Goal: Task Accomplishment & Management: Manage account settings

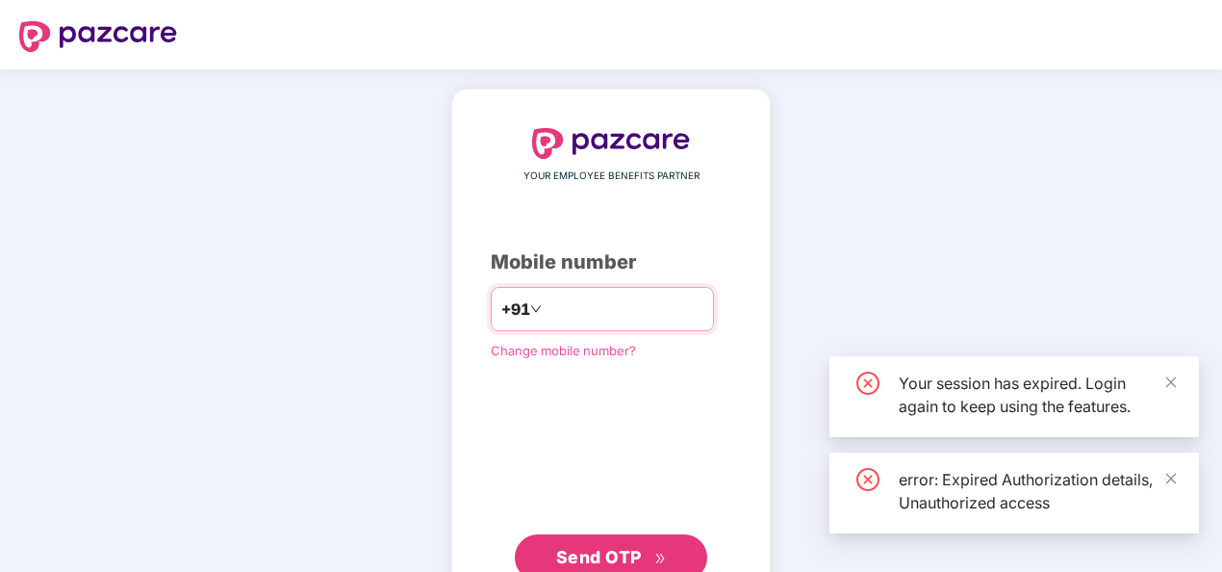
type input "******"
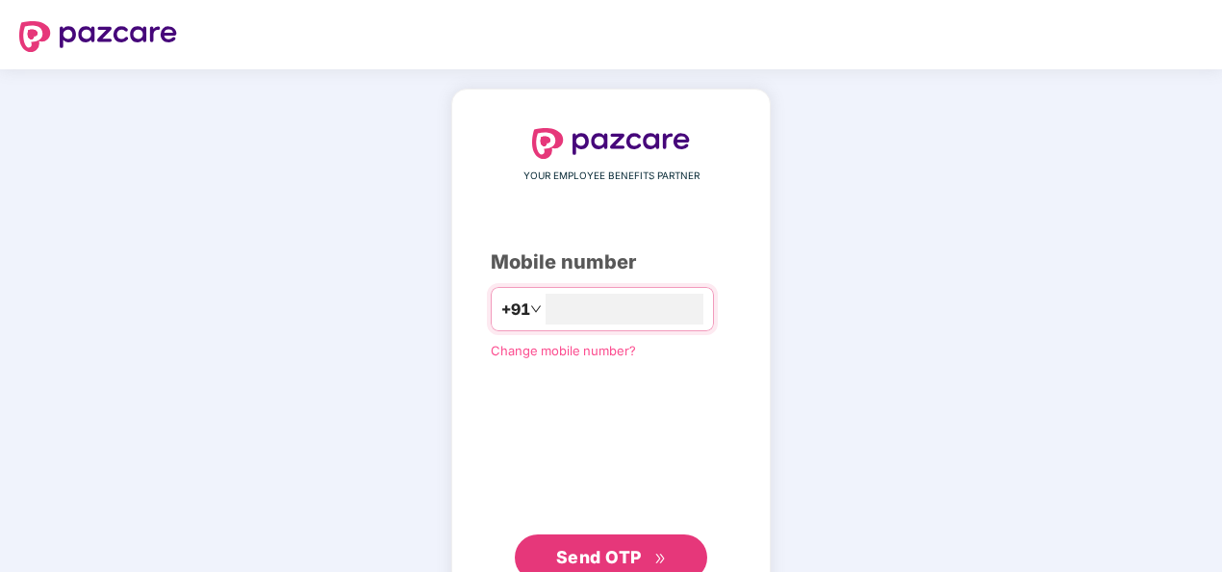
type input "**********"
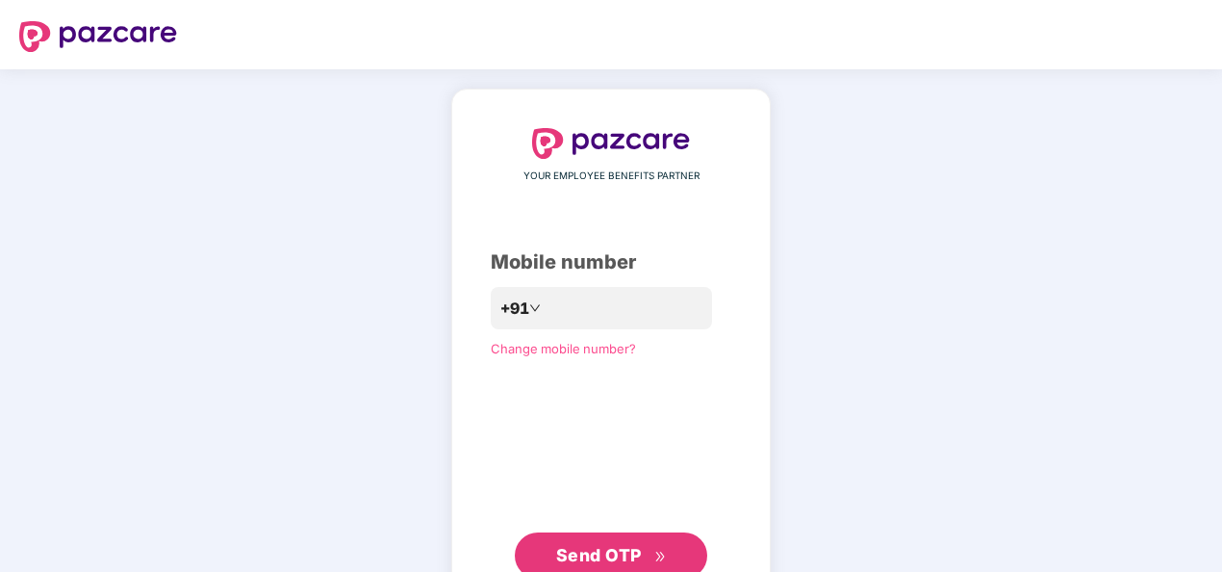
click at [633, 548] on span "Send OTP" at bounding box center [599, 555] width 86 height 20
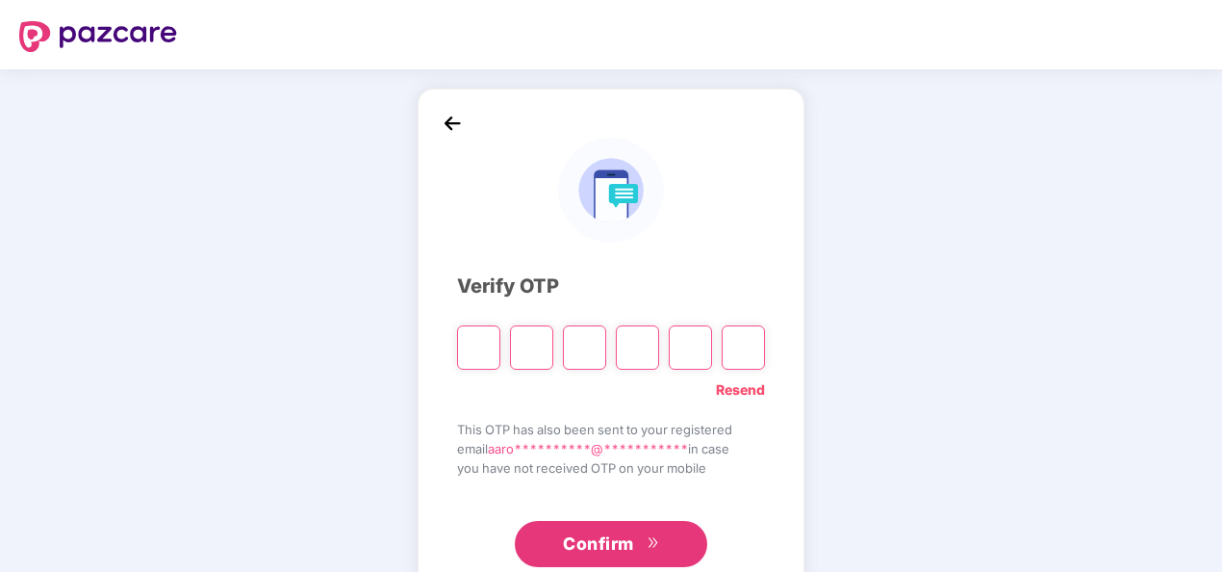
type input "*"
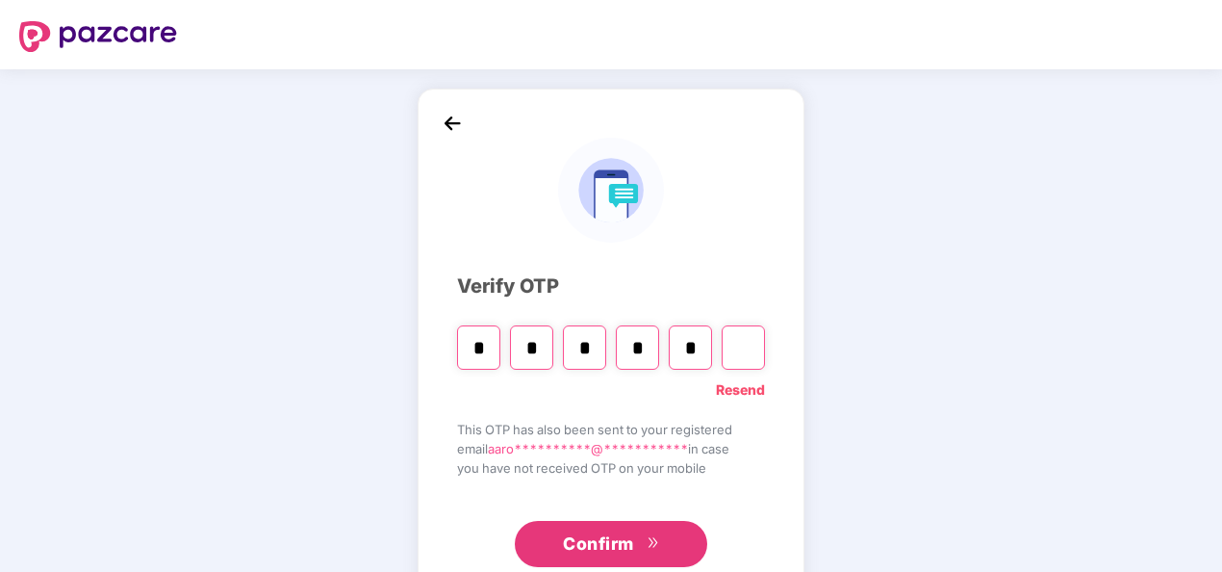
type input "*"
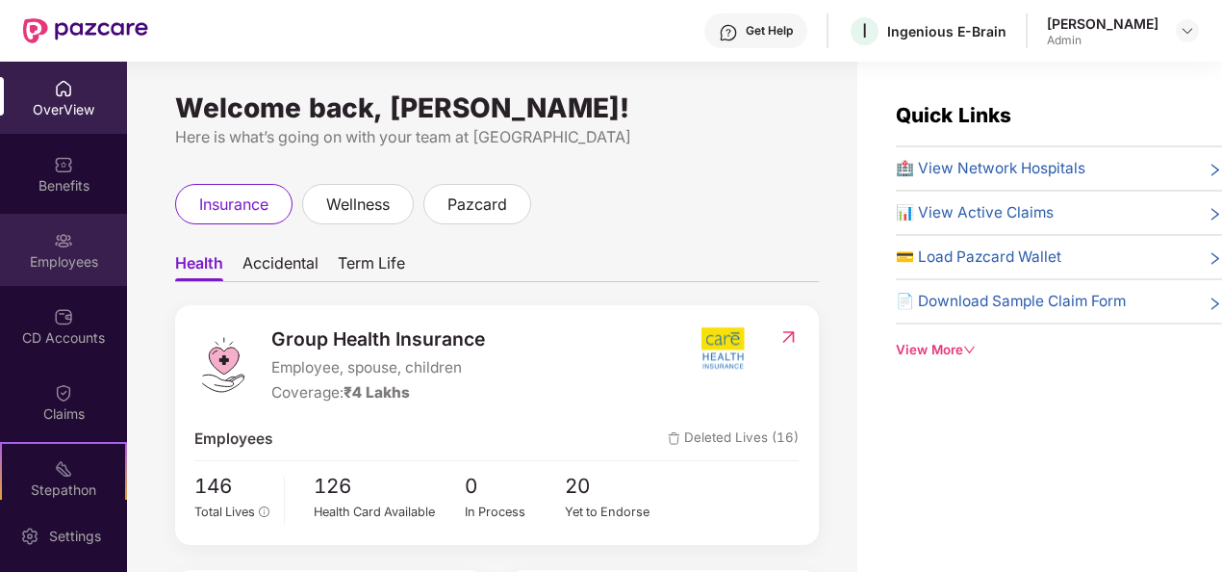
click at [21, 258] on div "Employees" at bounding box center [63, 261] width 127 height 19
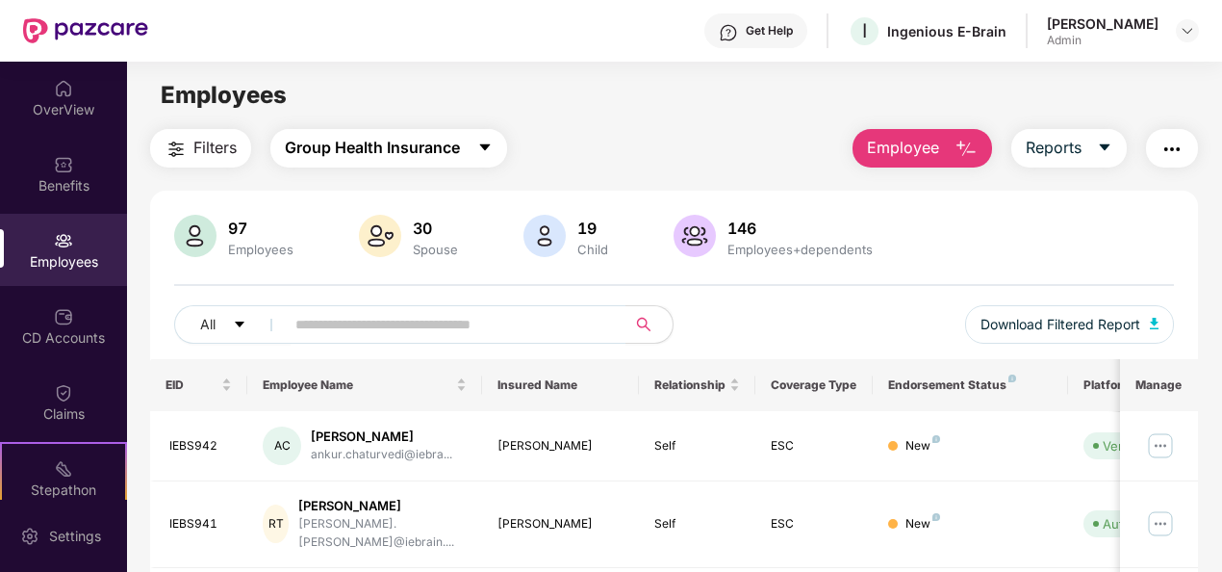
click at [430, 152] on span "Group Health Insurance" at bounding box center [372, 148] width 175 height 24
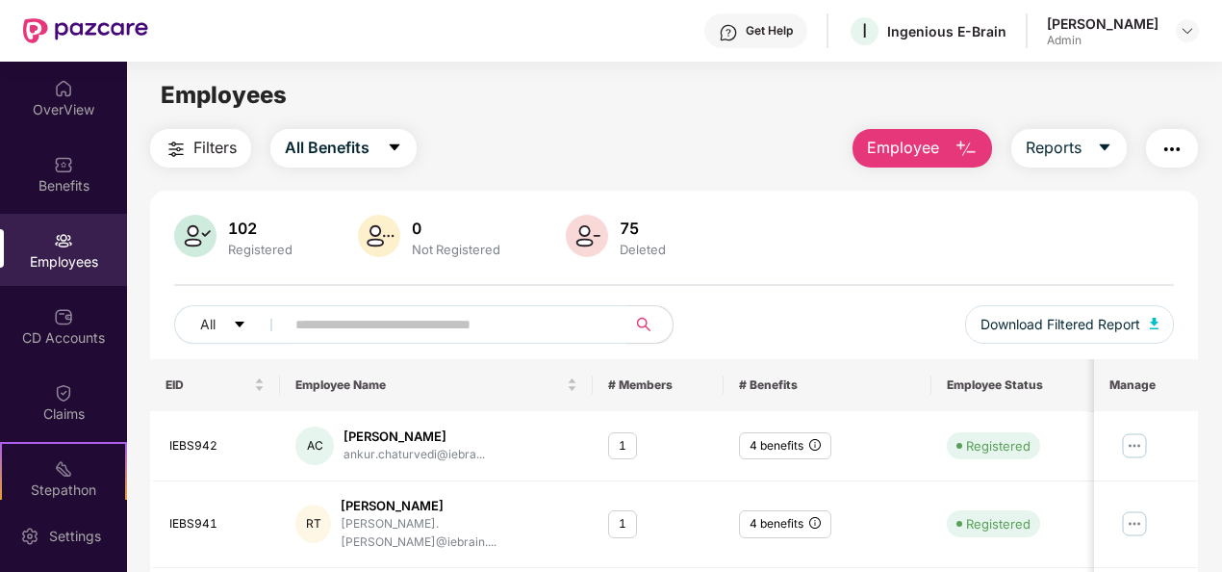
click at [324, 329] on input "text" at bounding box center [447, 324] width 305 height 29
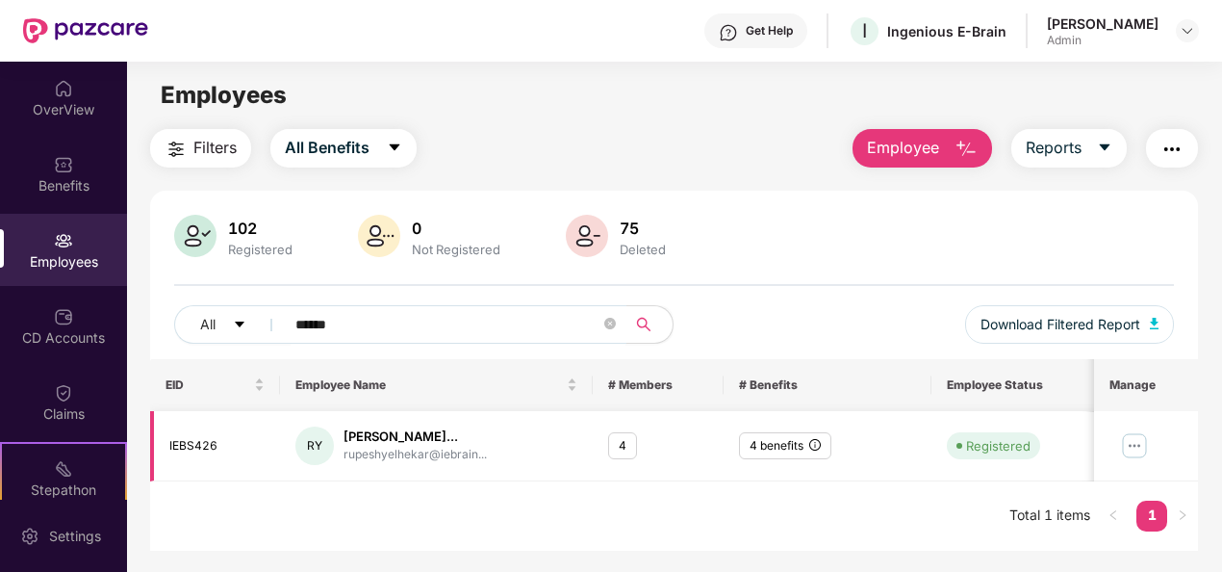
type input "******"
click at [377, 435] on div "[PERSON_NAME]..." at bounding box center [415, 436] width 143 height 18
click at [321, 445] on div "RY" at bounding box center [314, 445] width 39 height 39
click at [431, 502] on div "EID Employee Name # Members # Benefits Employee Status Joining Date Manage IEBS…" at bounding box center [674, 455] width 1049 height 192
click at [431, 437] on div "[PERSON_NAME]..." at bounding box center [415, 436] width 143 height 18
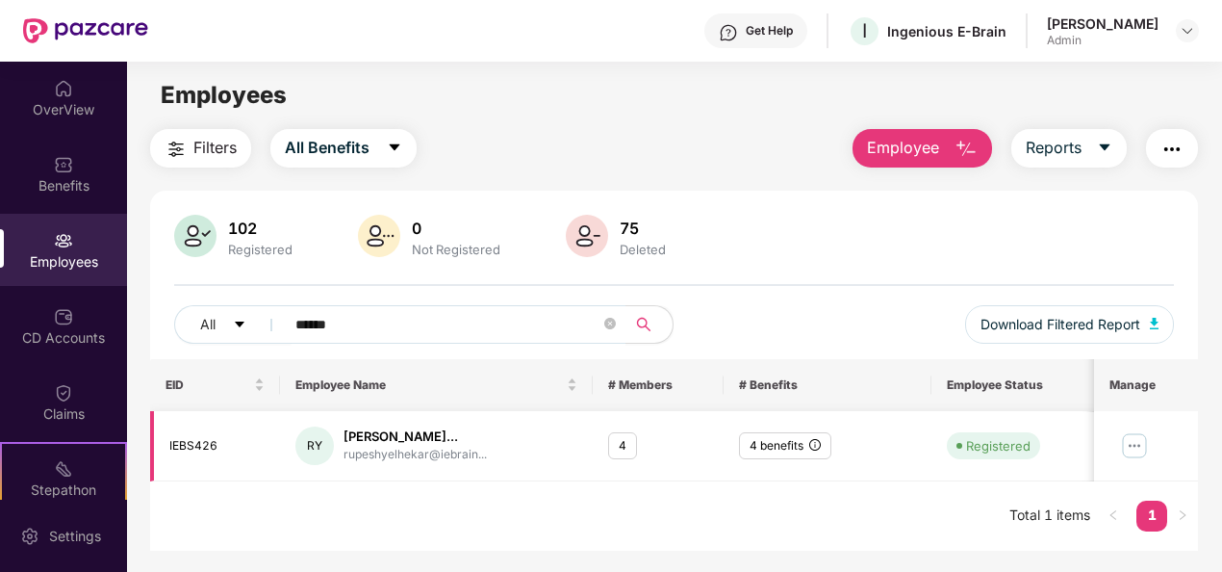
click at [1149, 444] on img at bounding box center [1134, 445] width 31 height 31
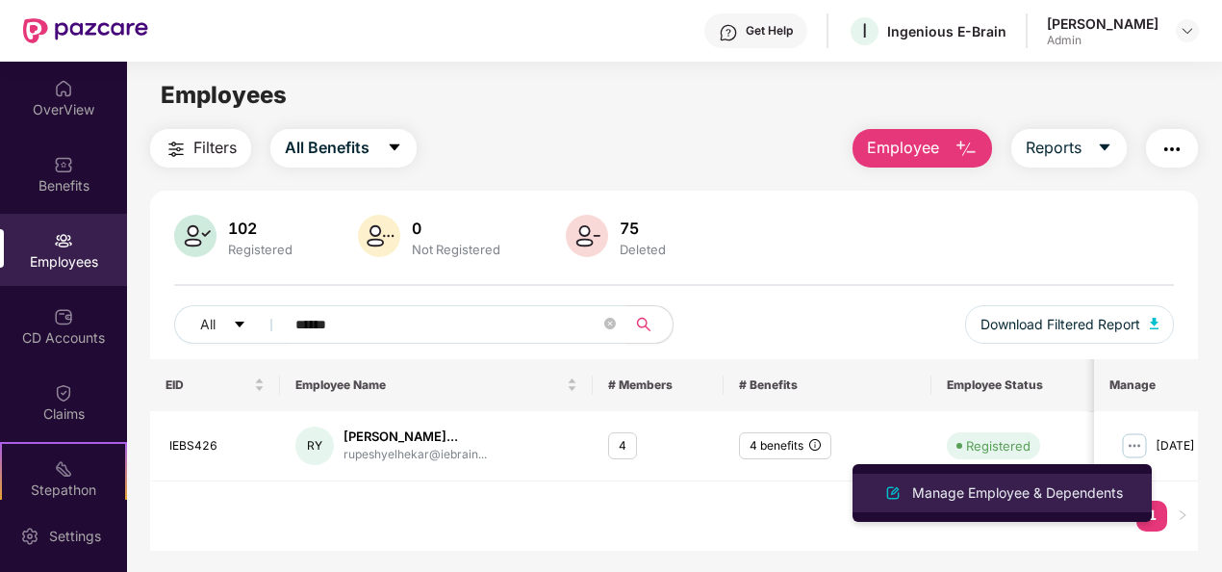
click at [1041, 481] on div "Manage Employee & Dependents" at bounding box center [1002, 492] width 249 height 23
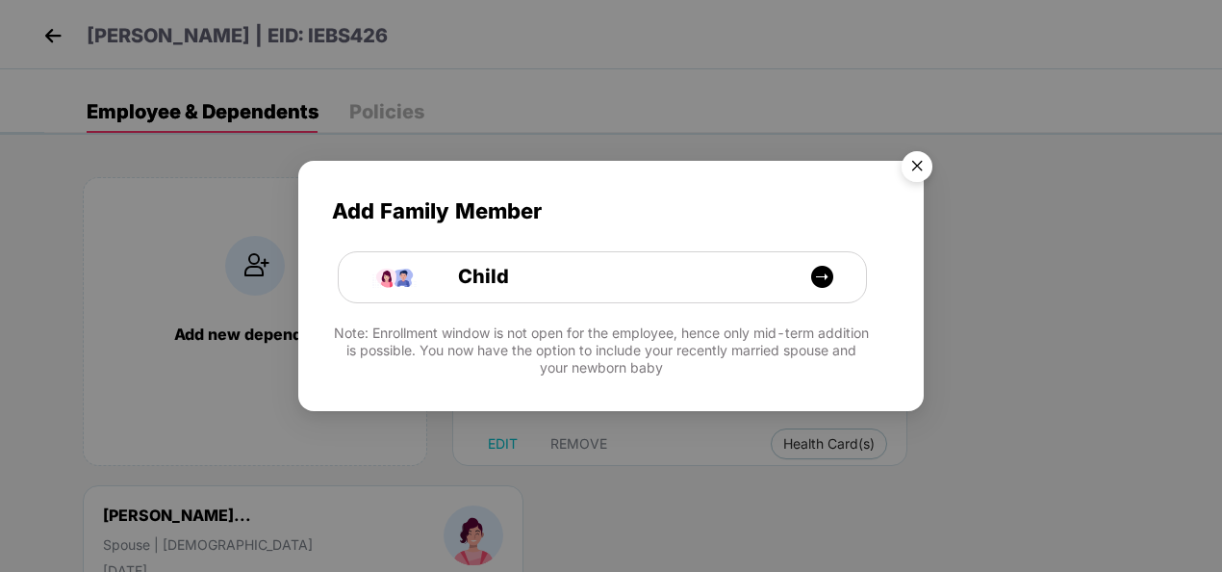
click at [916, 169] on img "Close" at bounding box center [917, 169] width 54 height 54
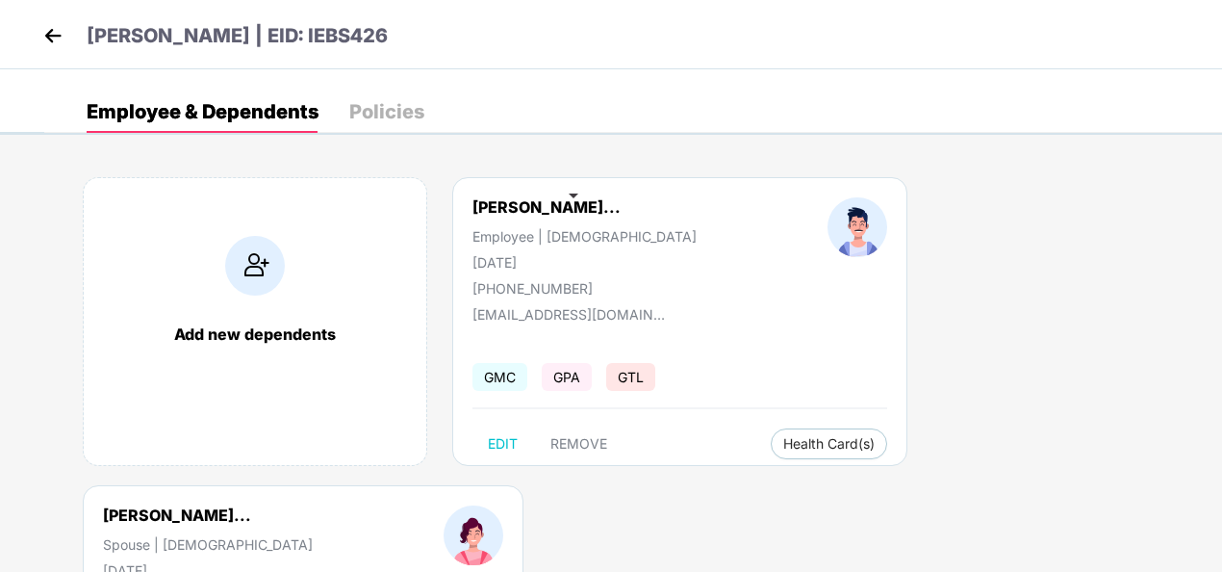
click at [47, 29] on img at bounding box center [53, 35] width 29 height 29
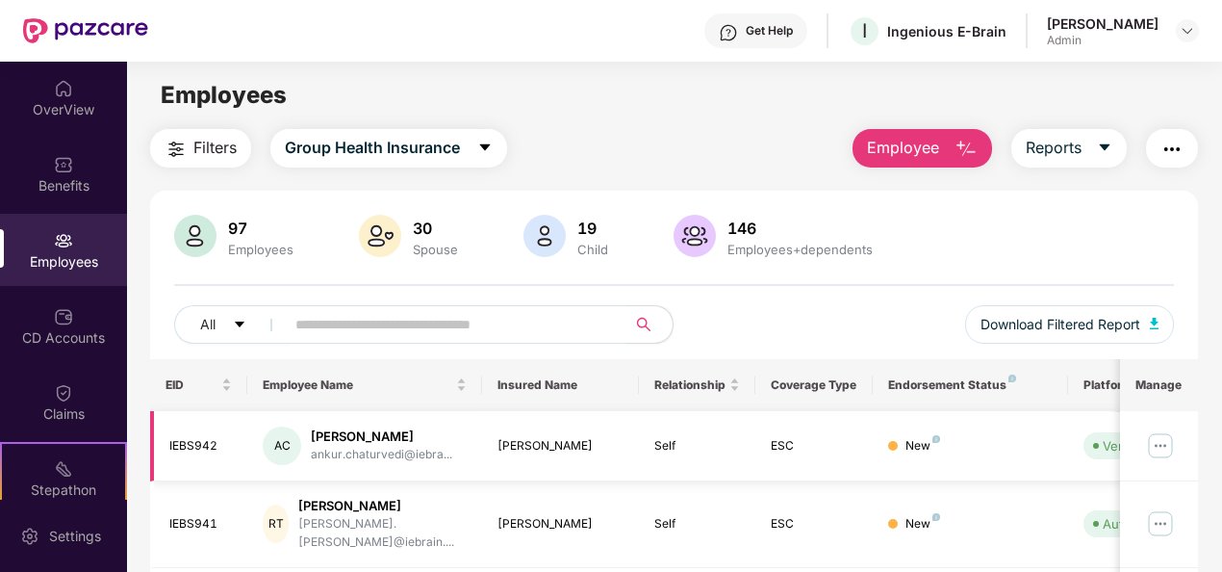
scroll to position [289, 0]
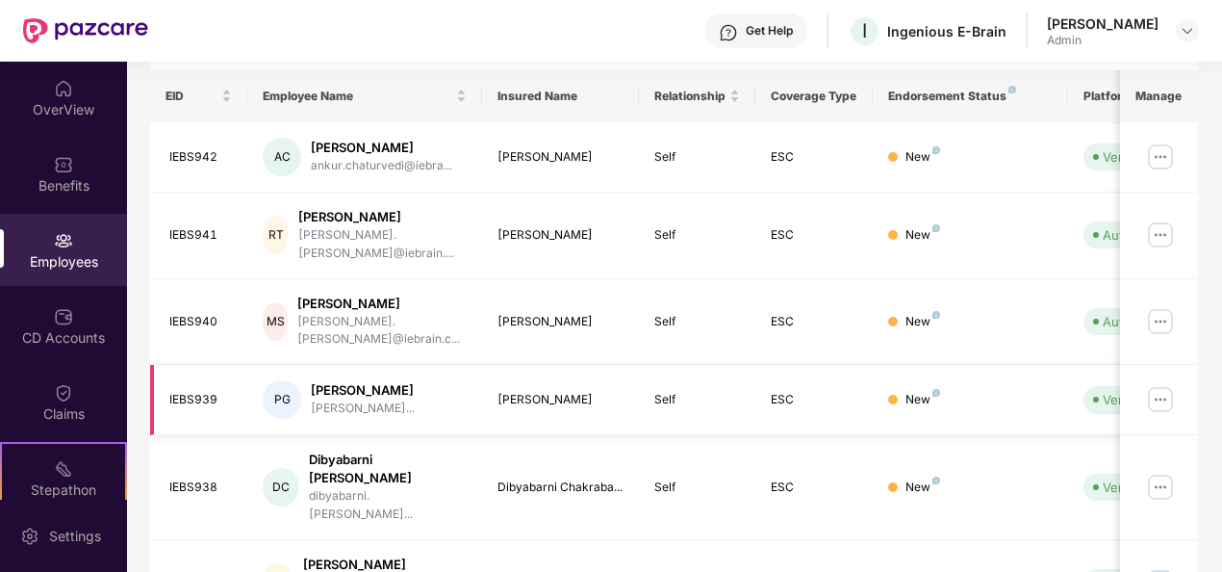
click at [1164, 384] on img at bounding box center [1160, 399] width 31 height 31
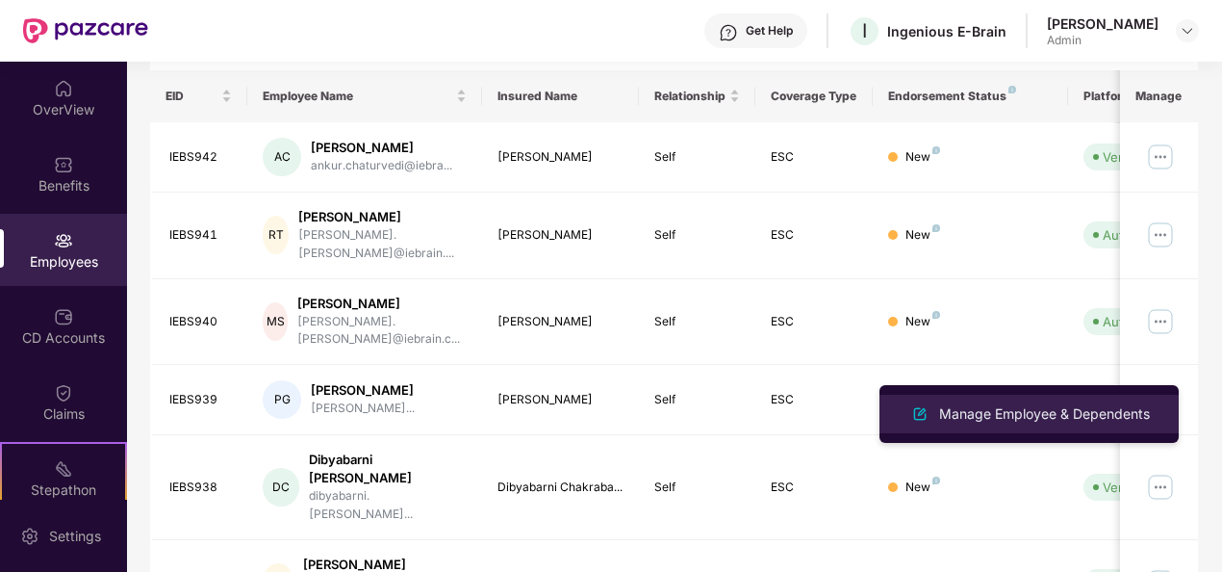
click at [1068, 416] on div "Manage Employee & Dependents" at bounding box center [1045, 413] width 218 height 21
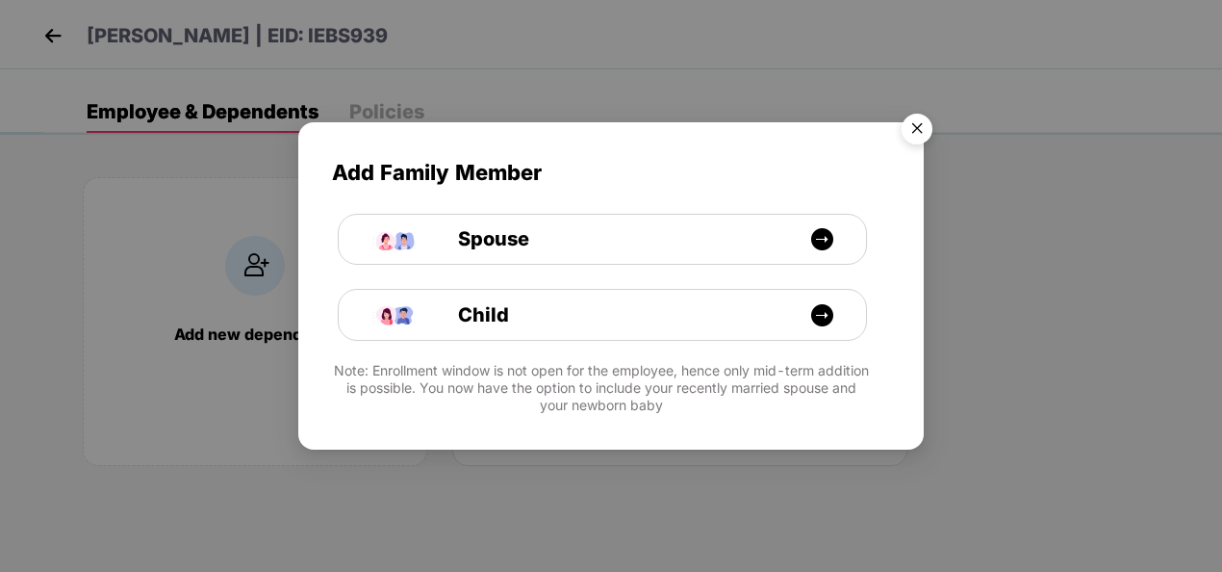
click at [912, 129] on img "Close" at bounding box center [917, 132] width 54 height 54
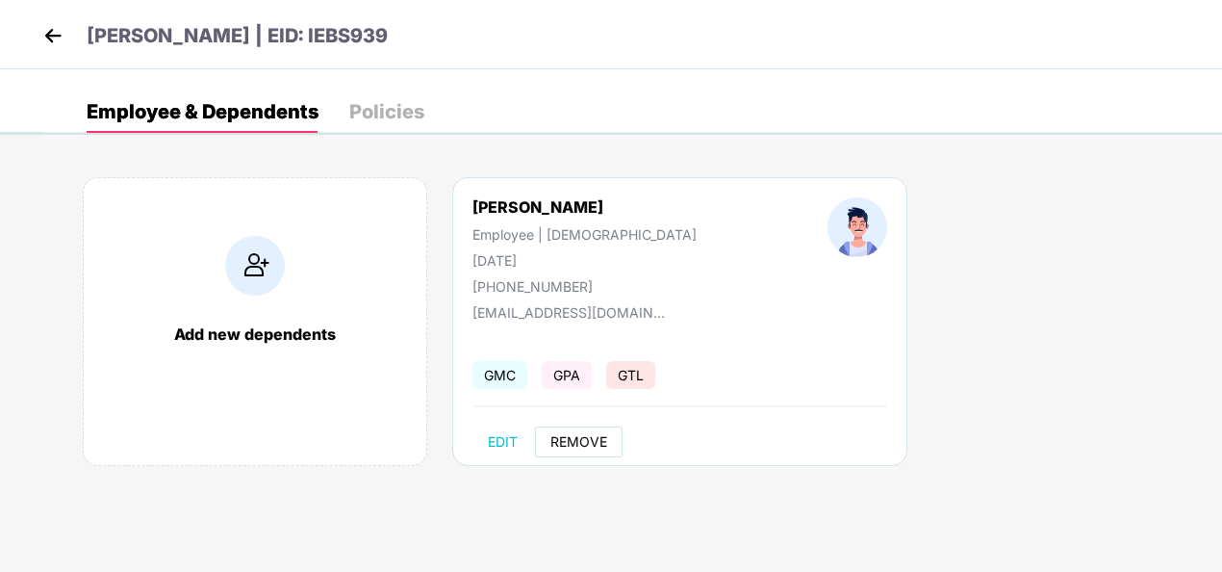
click at [572, 437] on span "REMOVE" at bounding box center [579, 441] width 57 height 15
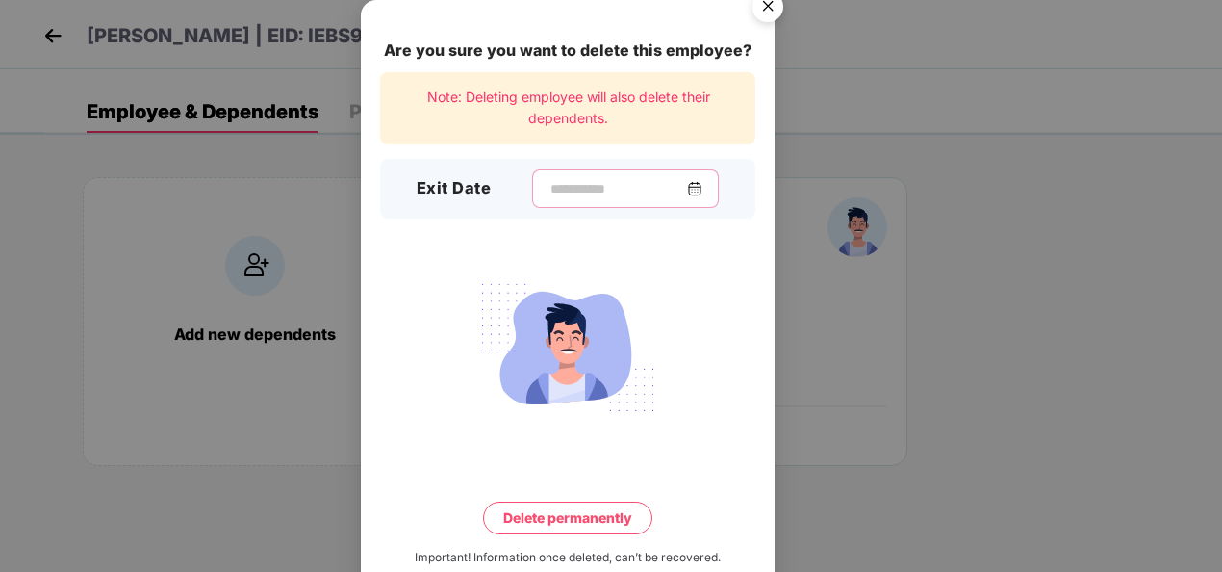
click at [549, 183] on input at bounding box center [618, 189] width 139 height 20
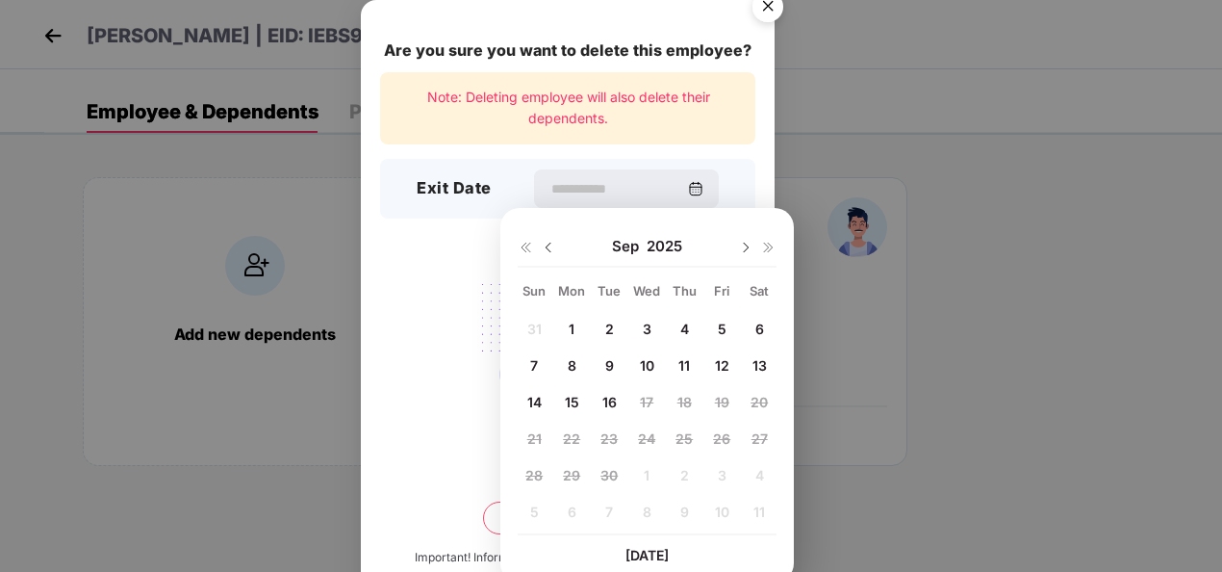
click at [681, 363] on span "11" at bounding box center [685, 365] width 12 height 16
type input "**********"
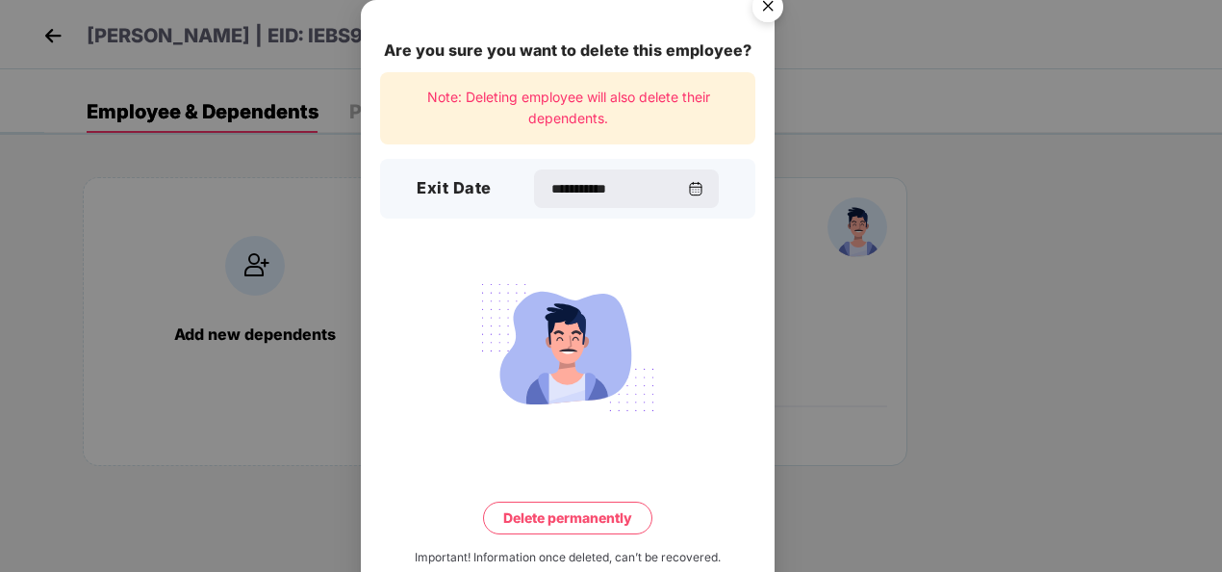
click at [599, 517] on button "Delete permanently" at bounding box center [567, 517] width 169 height 33
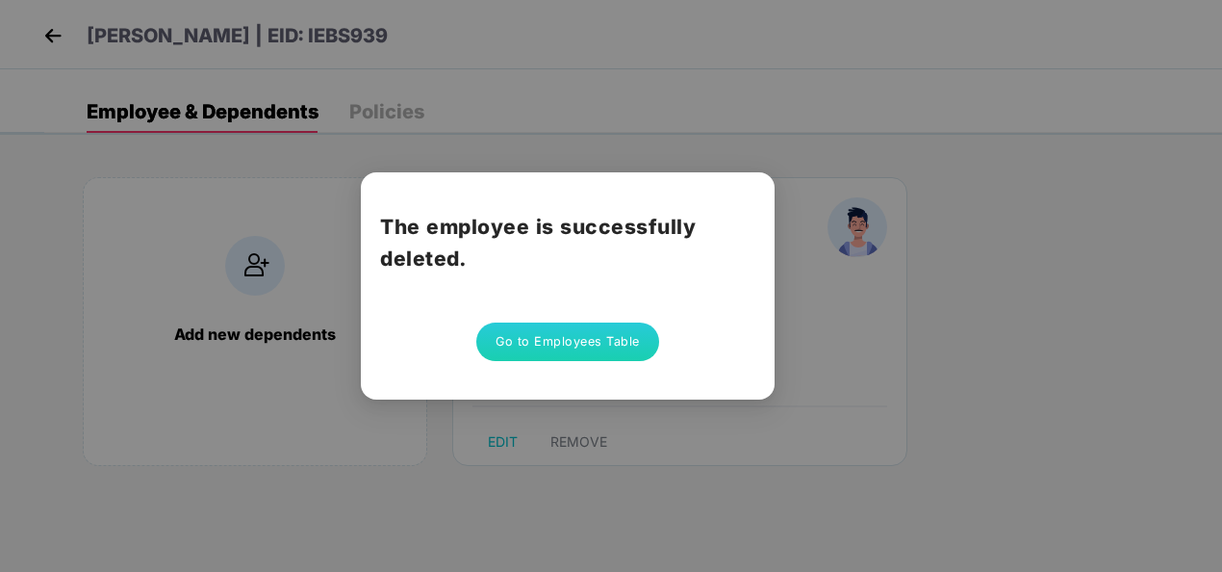
click at [604, 340] on button "Go to Employees Table" at bounding box center [567, 341] width 183 height 39
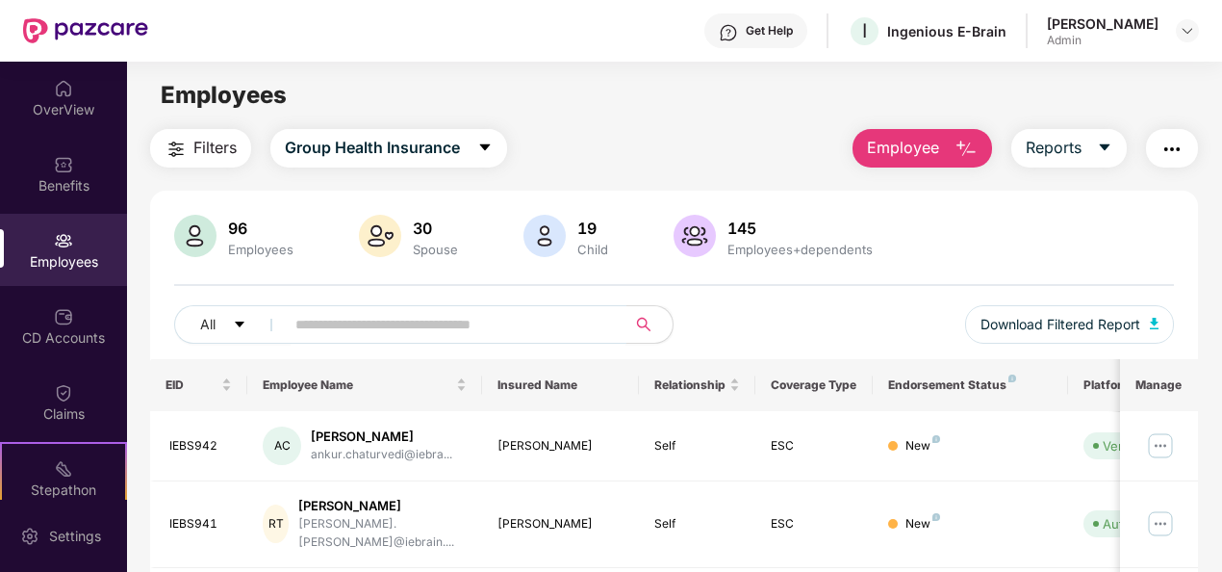
click at [498, 323] on input "text" at bounding box center [447, 324] width 305 height 29
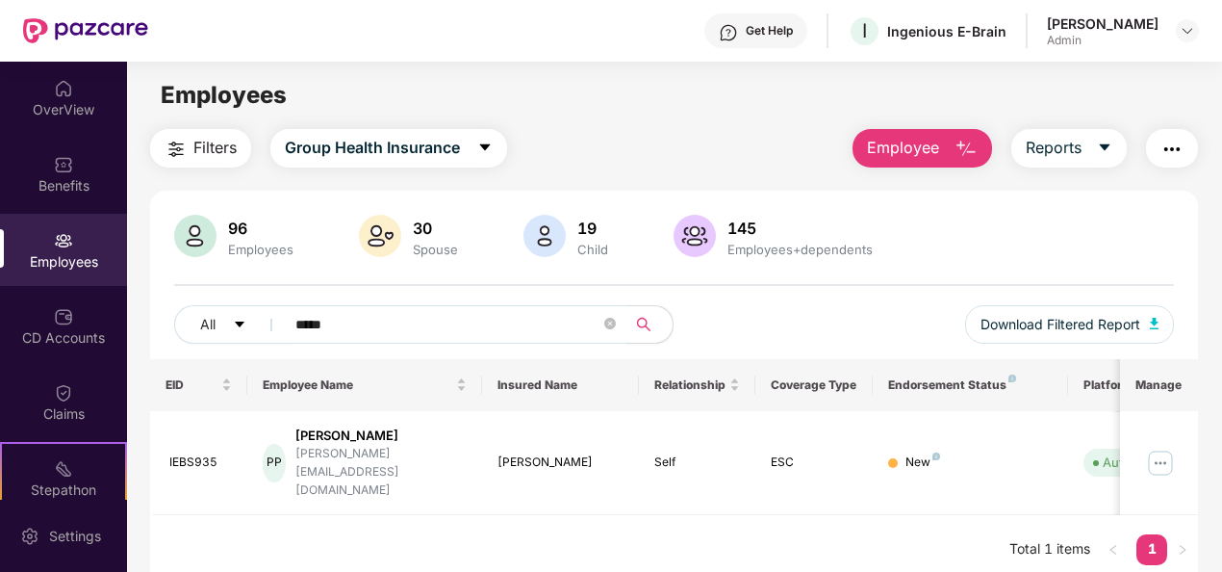
type input "*****"
click at [1165, 448] on img at bounding box center [1160, 463] width 31 height 31
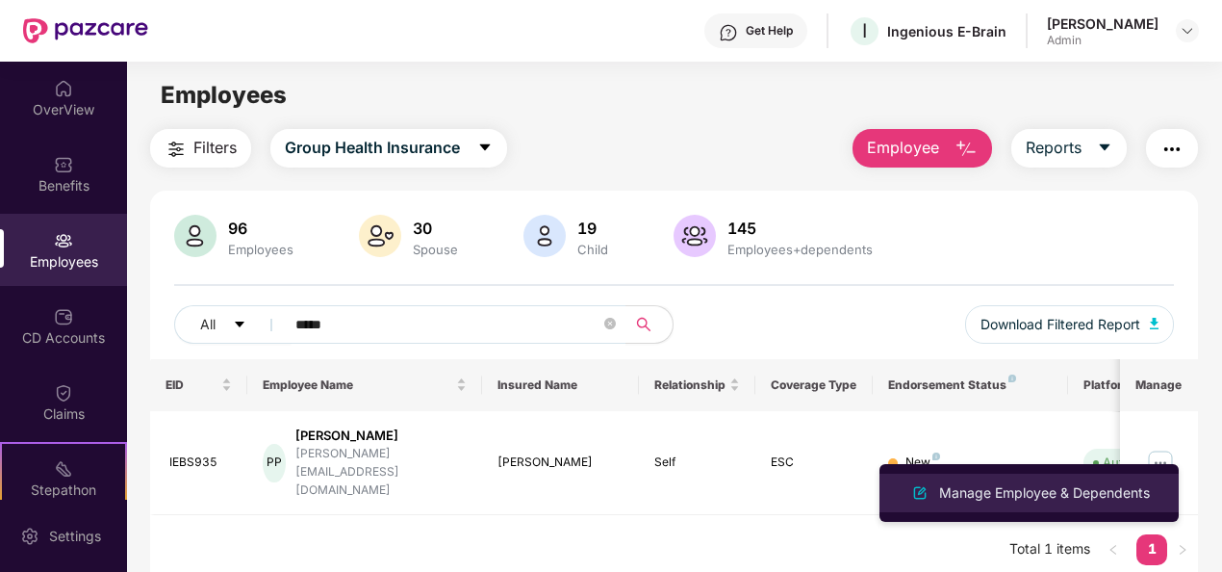
click at [1070, 503] on div "Manage Employee & Dependents" at bounding box center [1029, 492] width 249 height 23
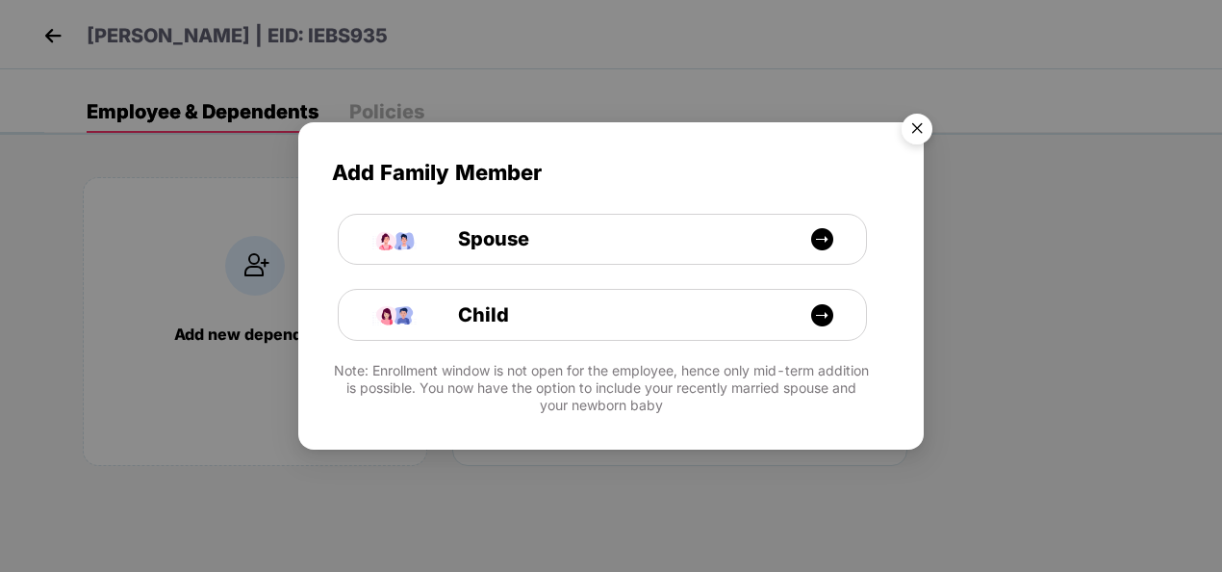
click at [926, 126] on img "Close" at bounding box center [917, 132] width 54 height 54
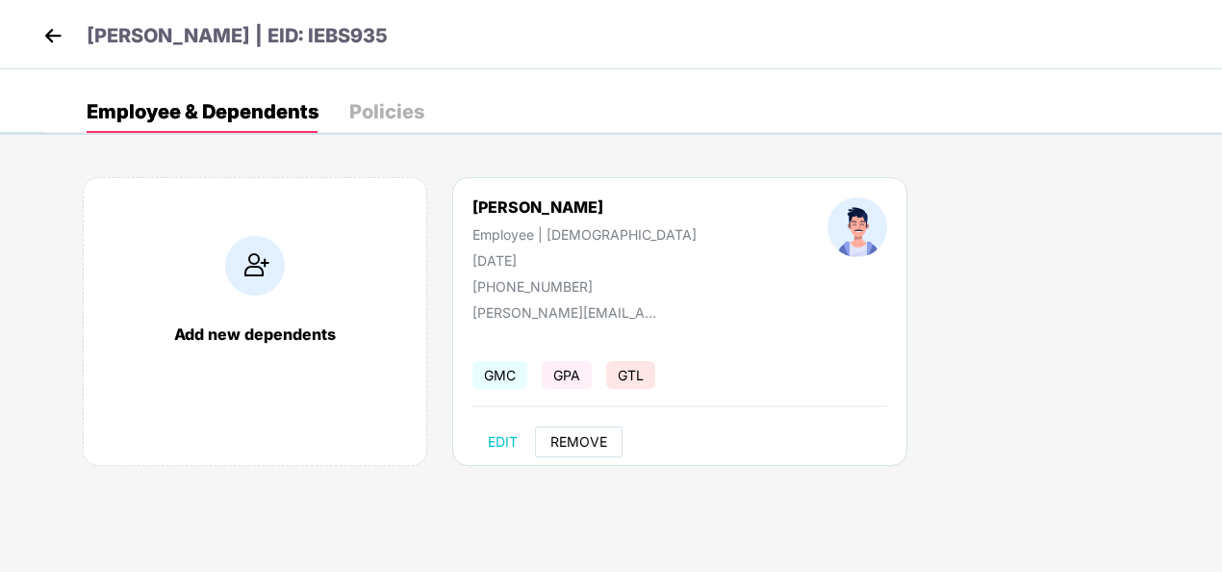
click at [587, 437] on span "REMOVE" at bounding box center [579, 441] width 57 height 15
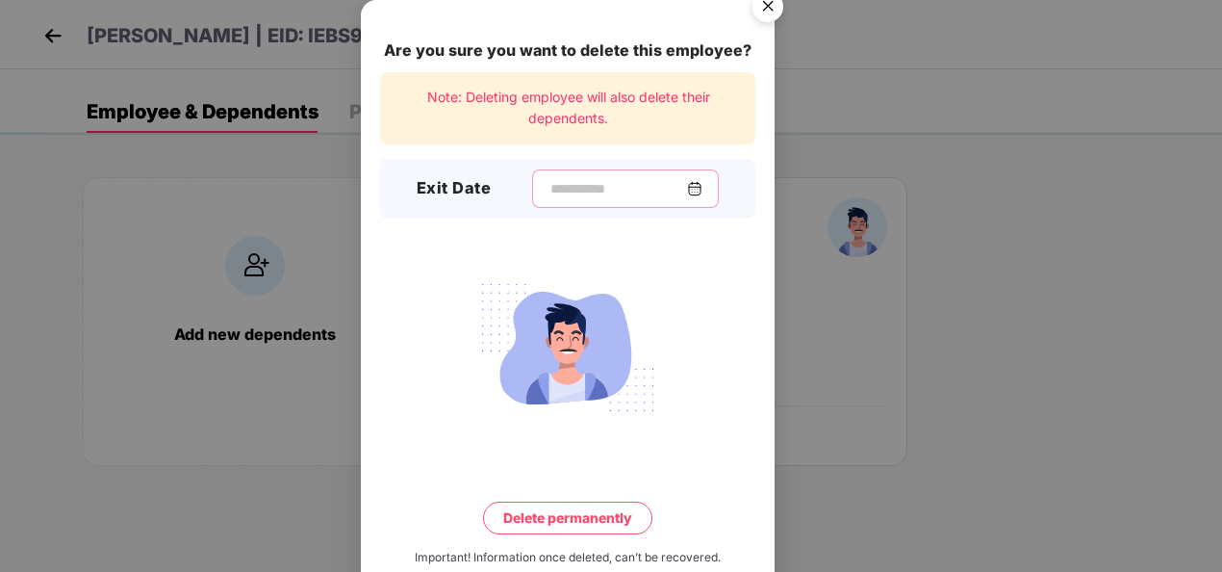
click at [610, 184] on input at bounding box center [618, 189] width 139 height 20
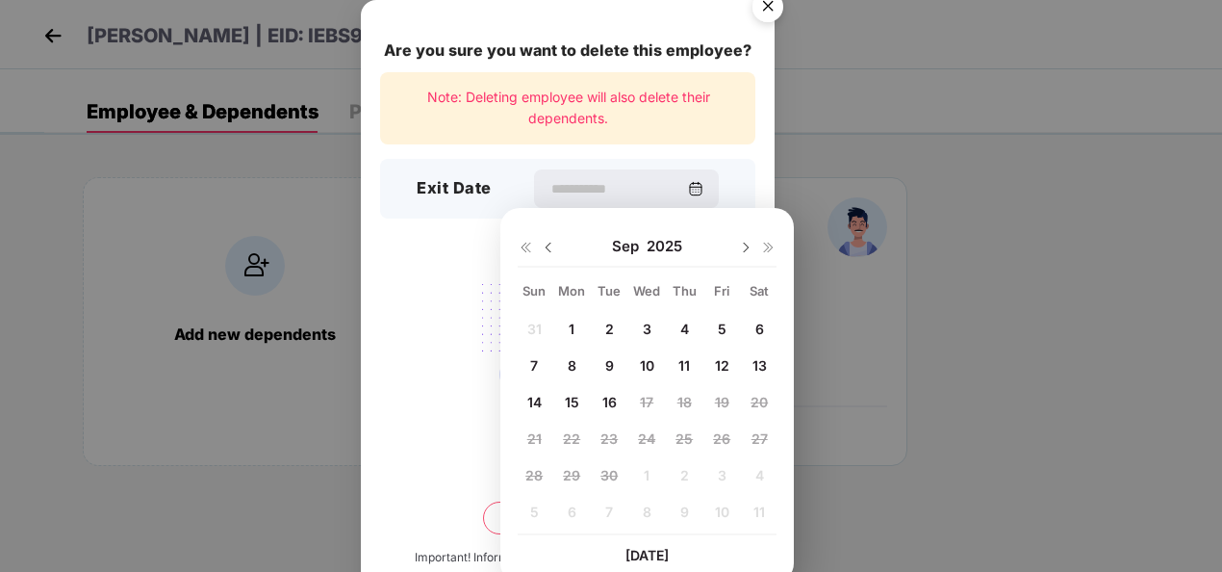
click at [683, 367] on span "11" at bounding box center [685, 365] width 12 height 16
type input "**********"
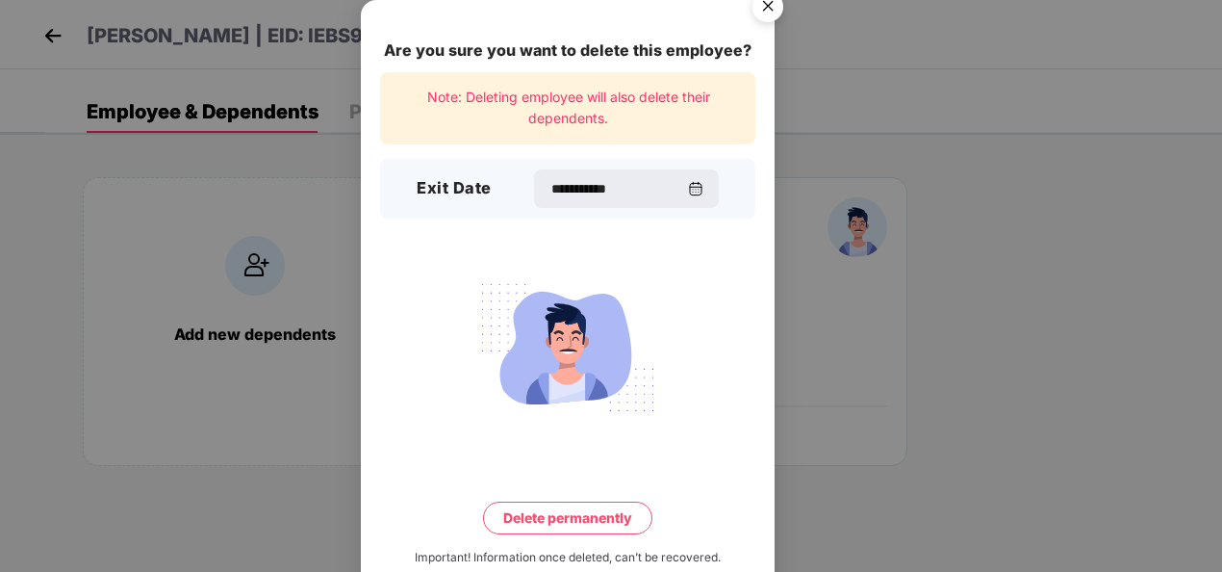
click at [608, 516] on button "Delete permanently" at bounding box center [567, 517] width 169 height 33
